Goal: Book appointment/travel/reservation

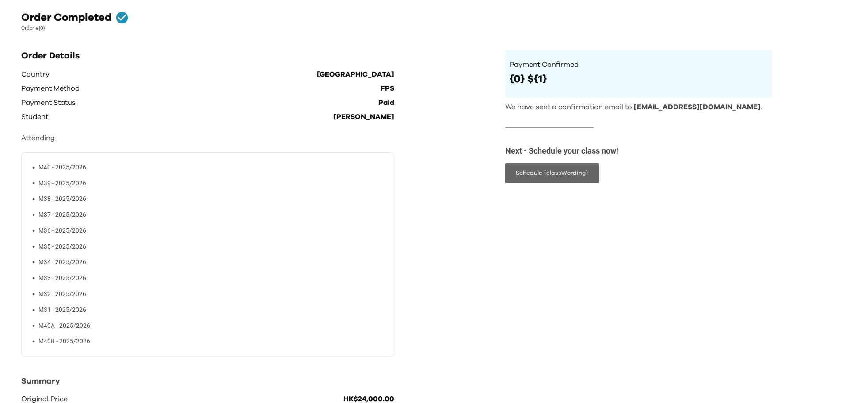
click at [558, 176] on button "Schedule {classWording}" at bounding box center [552, 173] width 94 height 20
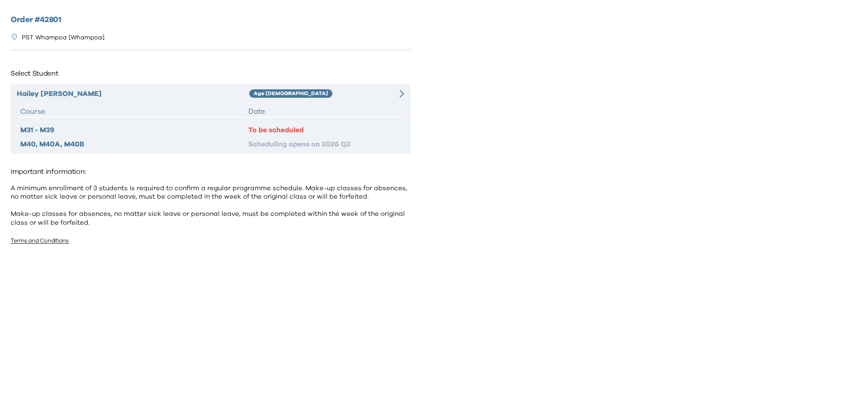
click at [295, 131] on div "To be scheduled" at bounding box center [325, 130] width 152 height 11
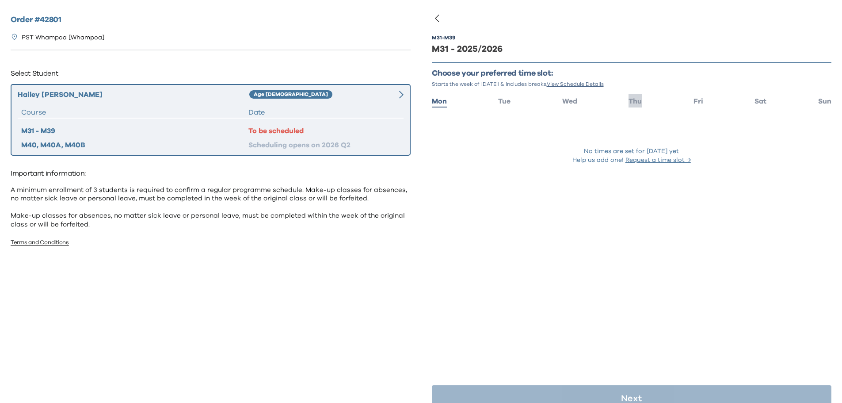
click at [630, 103] on span "Thu" at bounding box center [635, 101] width 13 height 7
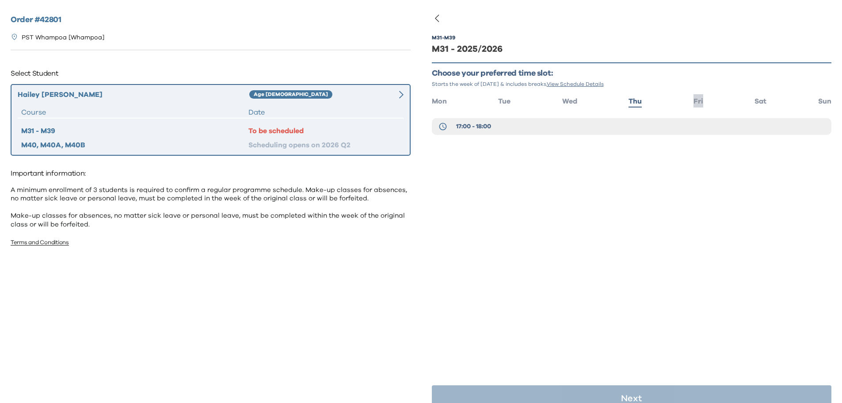
click at [694, 103] on span "Fri" at bounding box center [699, 101] width 10 height 7
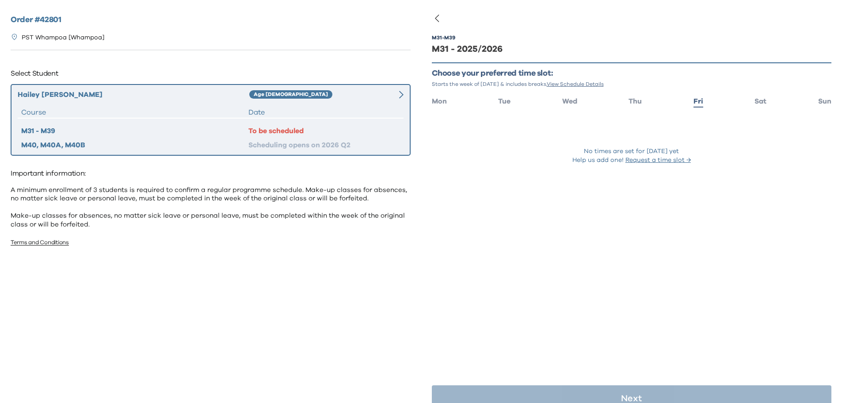
click at [748, 102] on ul "Mon Tue Wed Thu Fri Sat Sun" at bounding box center [632, 100] width 400 height 13
click at [758, 102] on span "Sat" at bounding box center [761, 101] width 12 height 7
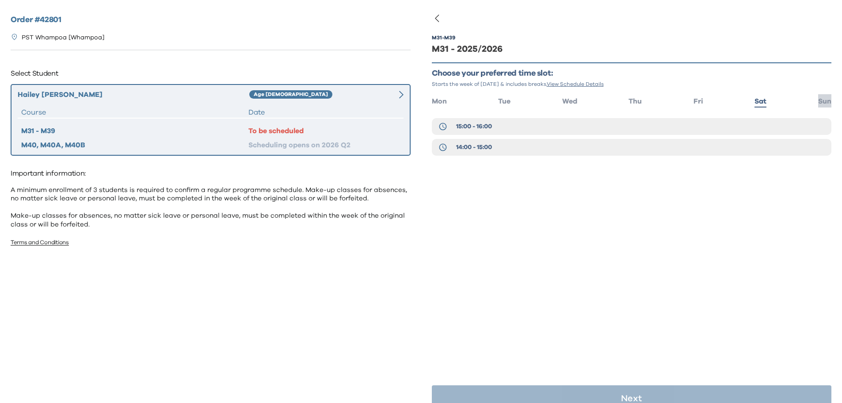
click at [819, 104] on span "Sun" at bounding box center [825, 101] width 13 height 7
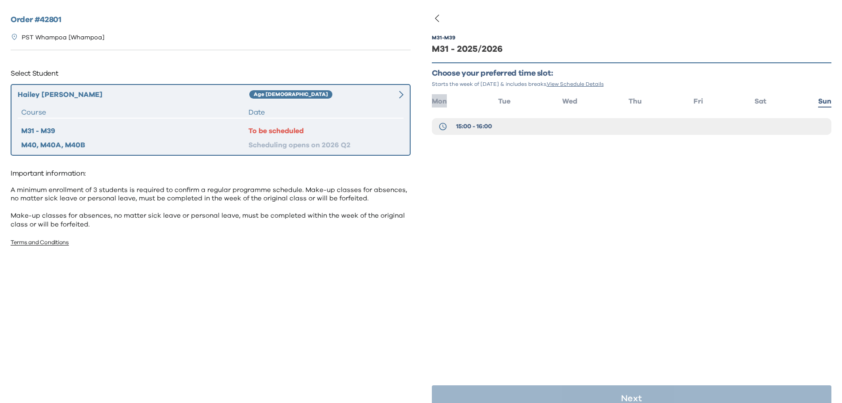
click at [438, 103] on span "Mon" at bounding box center [439, 101] width 15 height 7
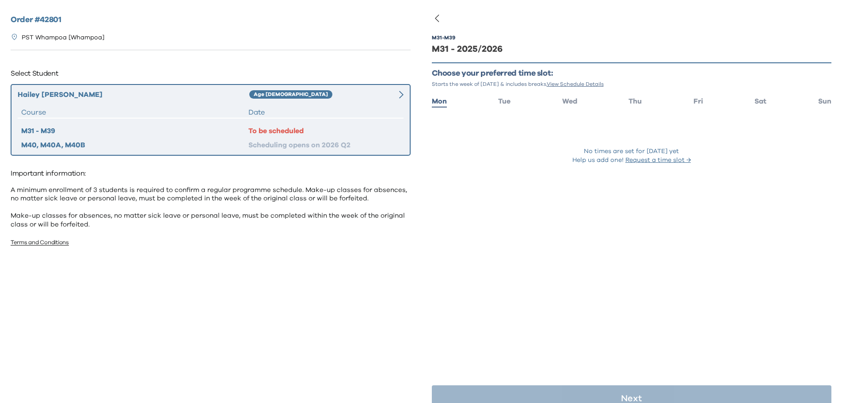
click at [589, 84] on span "View Schedule Details" at bounding box center [575, 83] width 57 height 5
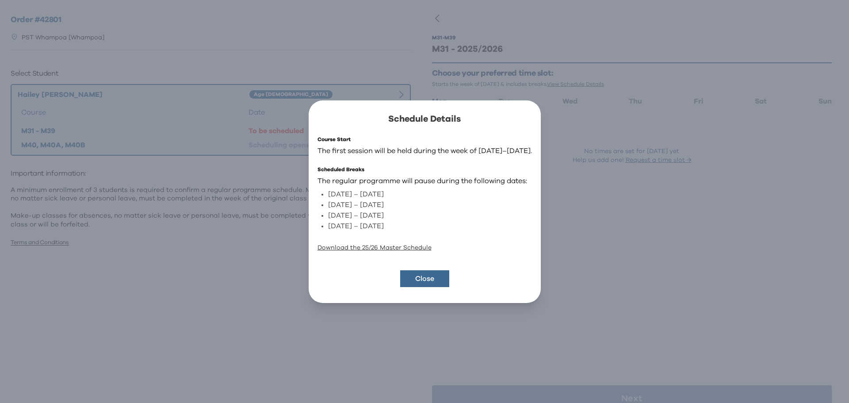
click at [360, 245] on link "Download the 25/26 Master Schedule" at bounding box center [375, 248] width 114 height 6
click at [417, 272] on button "Close" at bounding box center [424, 278] width 49 height 17
